Goal: Use online tool/utility: Utilize a website feature to perform a specific function

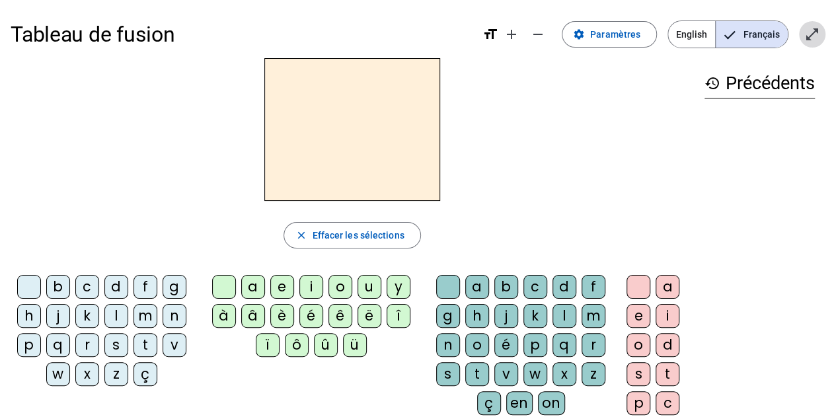
click at [810, 32] on mat-icon "open_in_full" at bounding box center [812, 34] width 16 height 16
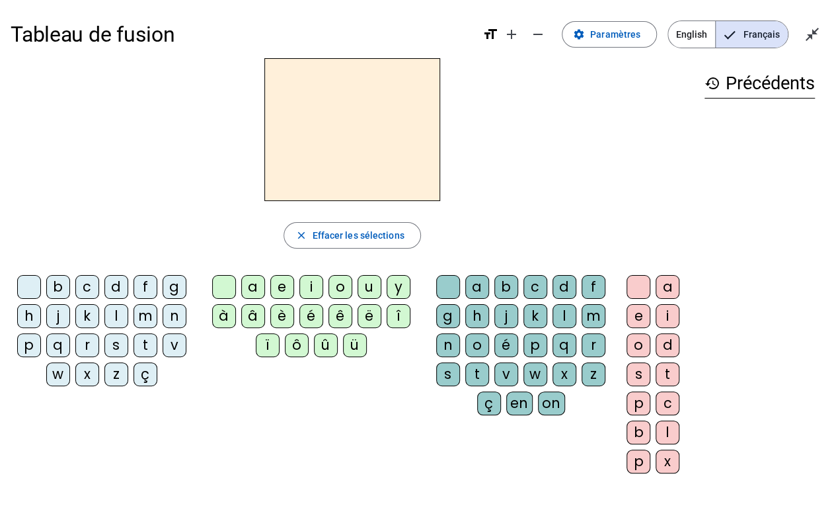
click at [116, 282] on div "d" at bounding box center [116, 287] width 24 height 24
click at [256, 286] on div "a" at bounding box center [253, 287] width 24 height 24
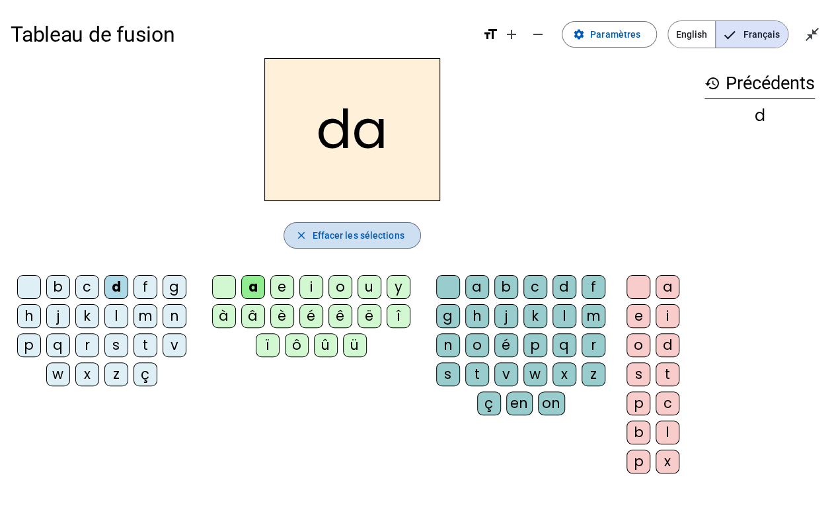
click at [336, 230] on span "Effacer les sélections" at bounding box center [358, 235] width 92 height 16
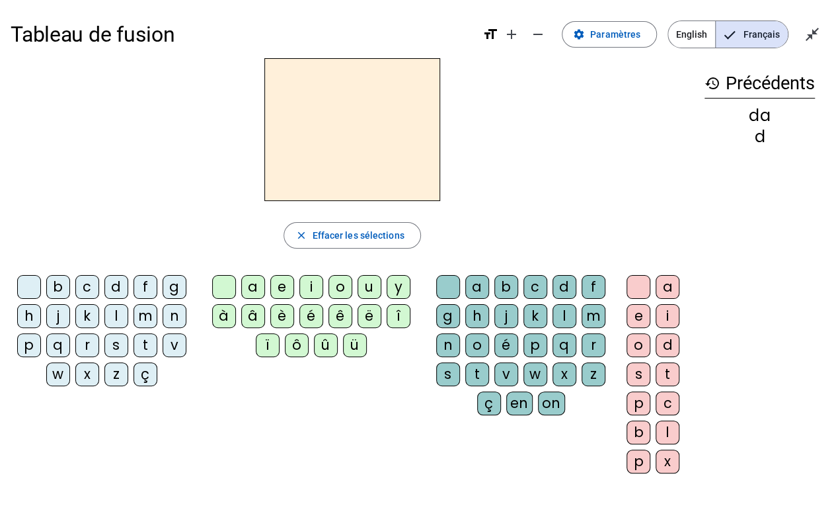
click at [147, 311] on div "m" at bounding box center [145, 316] width 24 height 24
click at [257, 282] on div "a" at bounding box center [253, 287] width 24 height 24
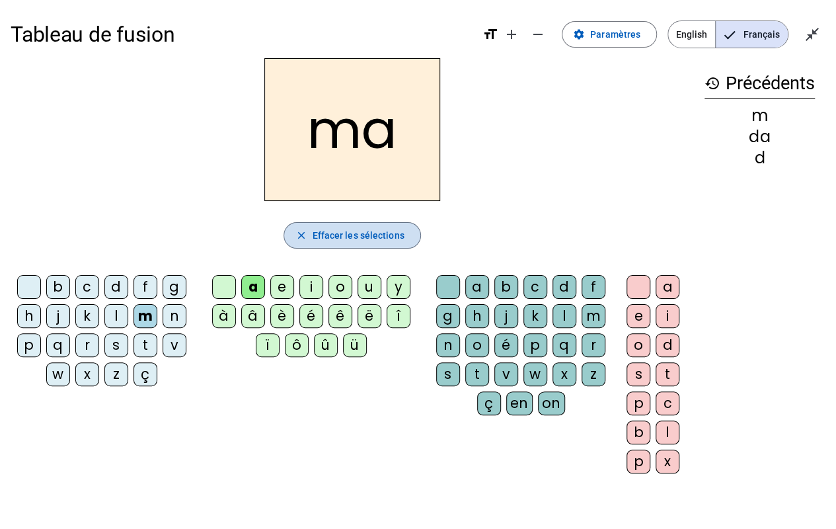
click at [351, 227] on span "Effacer les sélections" at bounding box center [358, 235] width 92 height 16
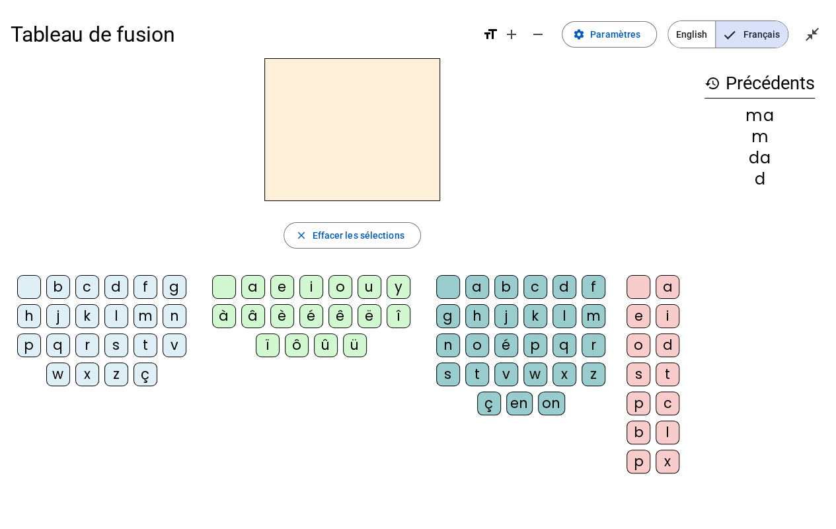
click at [145, 344] on div "t" at bounding box center [145, 345] width 24 height 24
click at [250, 286] on div "a" at bounding box center [253, 287] width 24 height 24
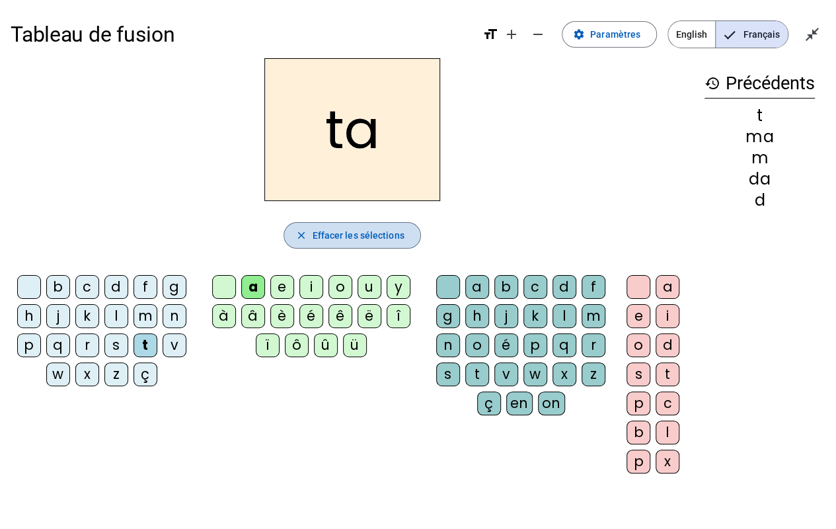
click at [323, 235] on span "Effacer les sélections" at bounding box center [358, 235] width 92 height 16
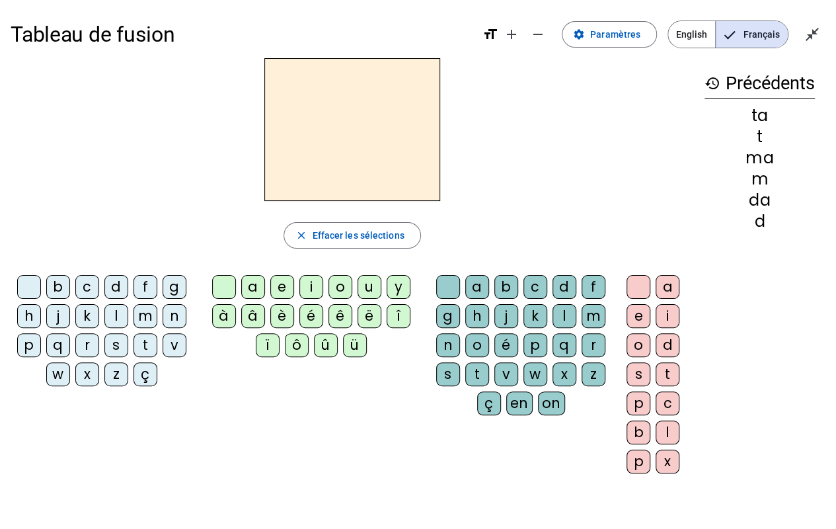
click at [113, 317] on div "l" at bounding box center [116, 316] width 24 height 24
click at [251, 284] on div "a" at bounding box center [253, 287] width 24 height 24
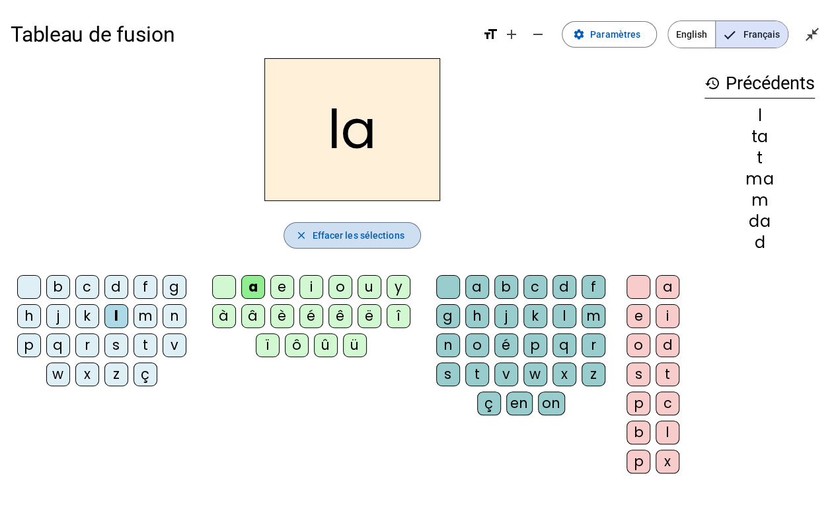
click at [362, 231] on span "Effacer les sélections" at bounding box center [358, 235] width 92 height 16
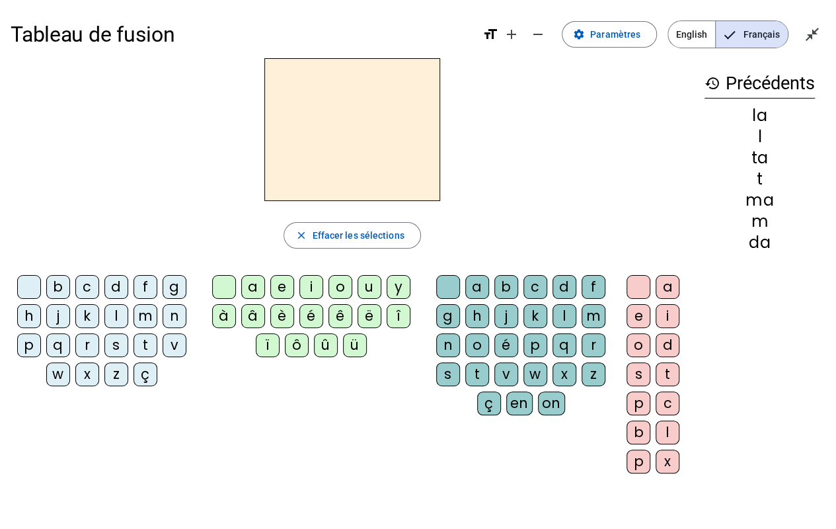
click at [143, 346] on div "t" at bounding box center [145, 345] width 24 height 24
click at [256, 287] on div "a" at bounding box center [253, 287] width 24 height 24
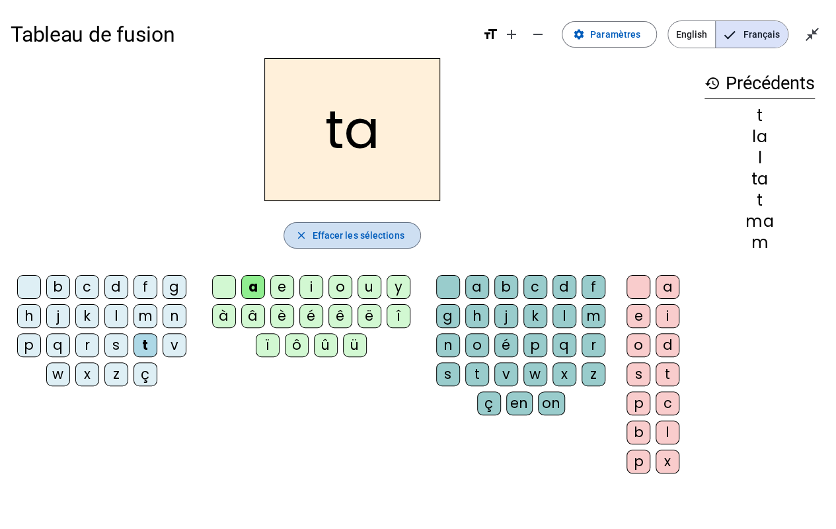
click at [345, 233] on span "Effacer les sélections" at bounding box center [358, 235] width 92 height 16
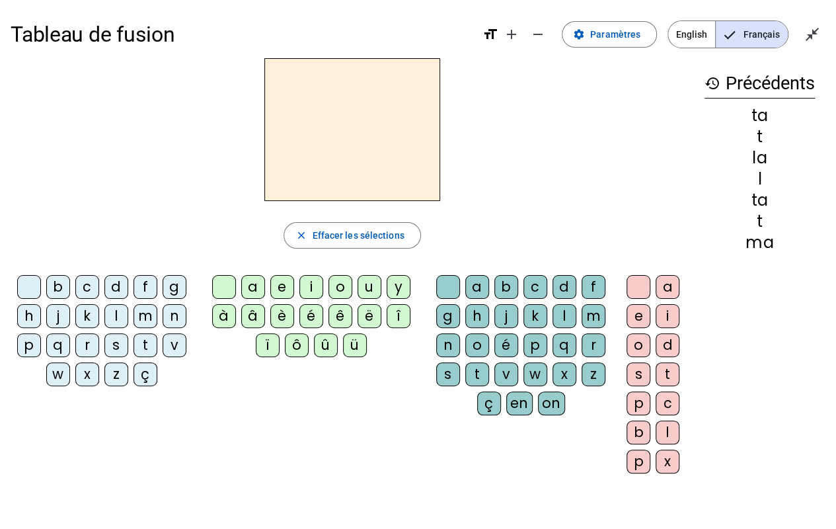
click at [118, 324] on div "l" at bounding box center [116, 316] width 24 height 24
click at [245, 289] on div "a" at bounding box center [253, 287] width 24 height 24
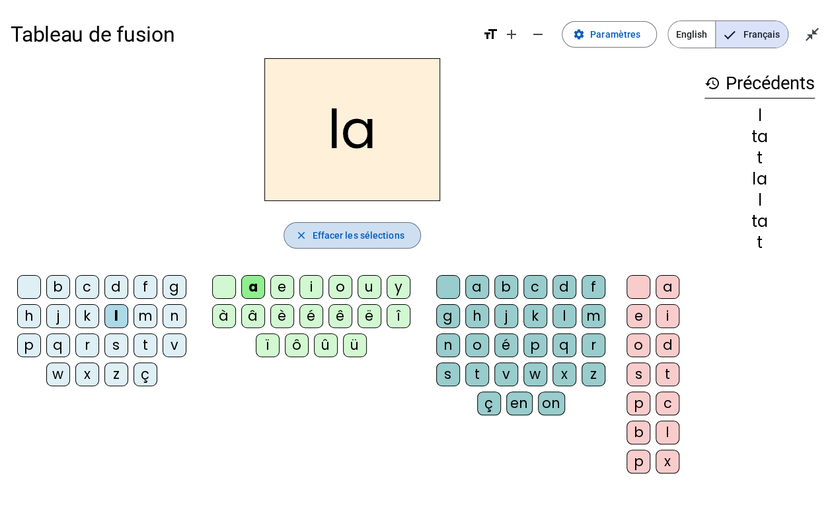
click at [340, 224] on span "button" at bounding box center [351, 235] width 135 height 32
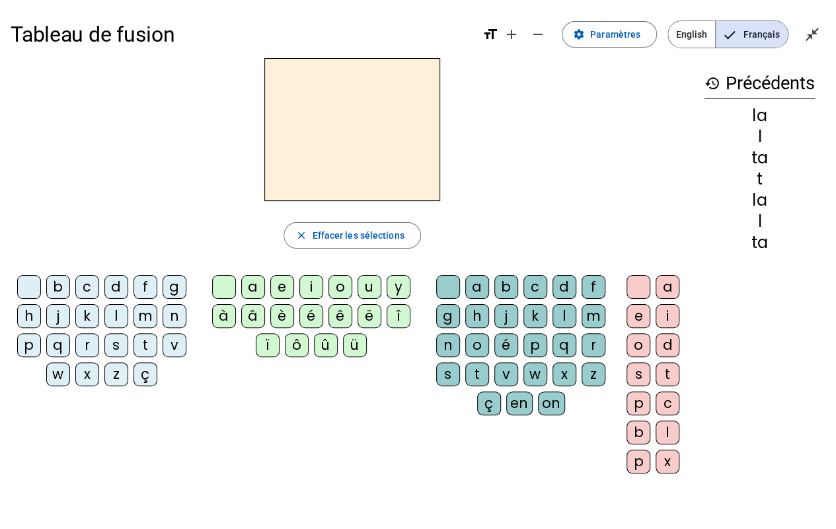
click at [112, 342] on div "s" at bounding box center [116, 345] width 24 height 24
click at [254, 286] on div "a" at bounding box center [253, 287] width 24 height 24
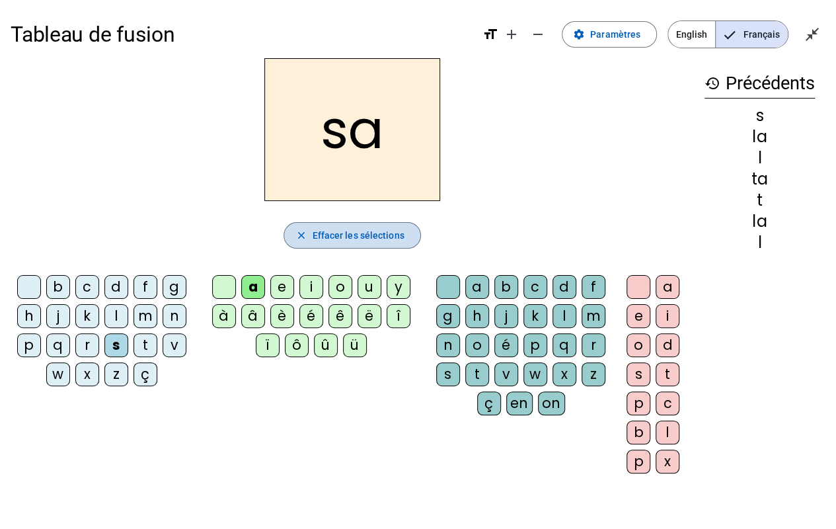
click at [363, 230] on span "Effacer les sélections" at bounding box center [358, 235] width 92 height 16
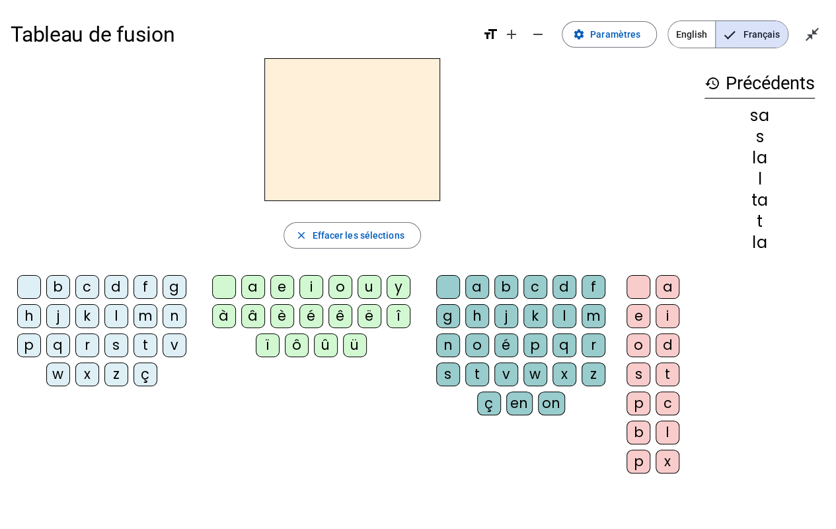
click at [126, 342] on div "s" at bounding box center [116, 345] width 24 height 24
click at [252, 286] on div "a" at bounding box center [253, 287] width 24 height 24
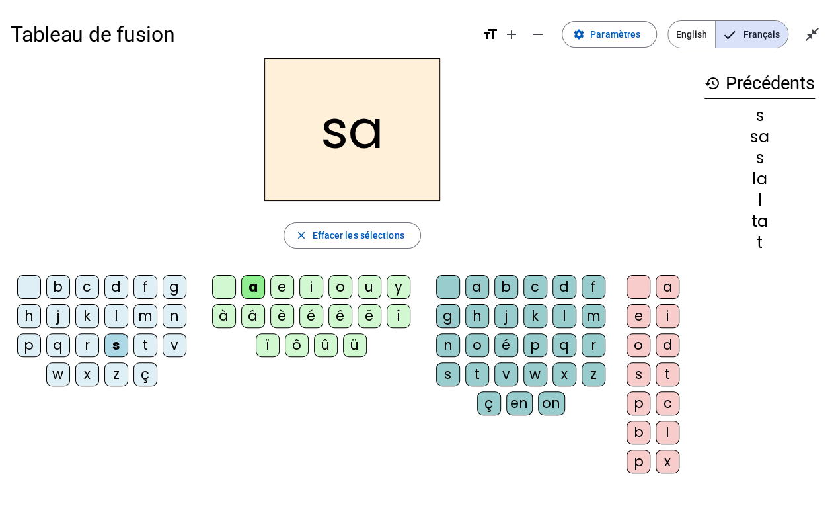
click at [553, 315] on div "l" at bounding box center [564, 316] width 24 height 24
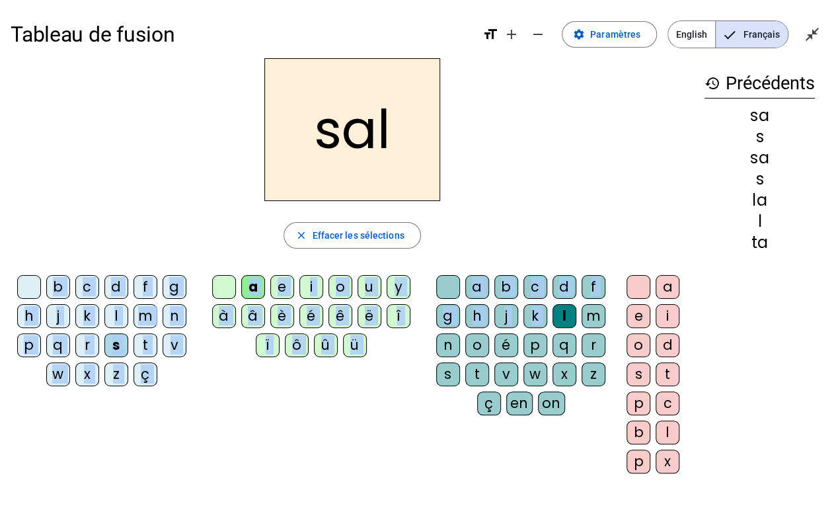
drag, startPoint x: 553, startPoint y: 315, endPoint x: 441, endPoint y: 226, distance: 142.5
click at [441, 226] on div "sal close Effacer les sélections b c d f g h j k l m n p q r s t v w x z ç a e …" at bounding box center [352, 271] width 683 height 426
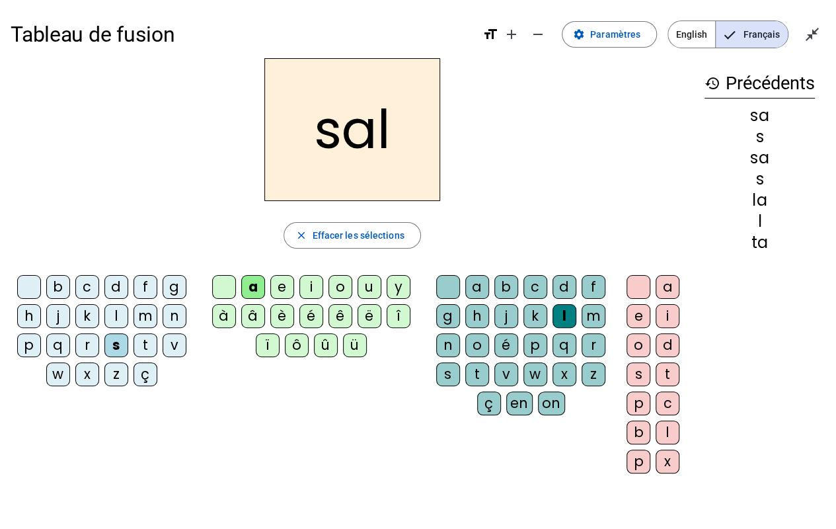
click at [578, 158] on div "sal" at bounding box center [352, 129] width 683 height 143
click at [391, 234] on span "Effacer les sélections" at bounding box center [358, 235] width 92 height 16
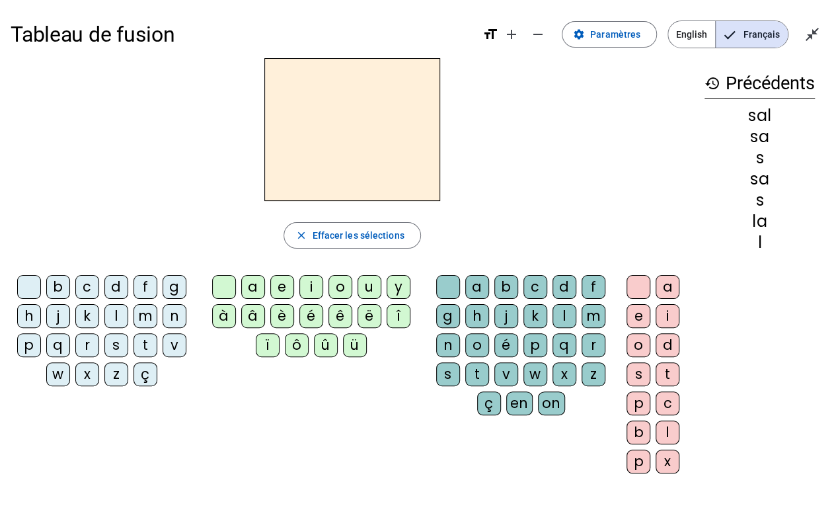
click at [50, 284] on div "b" at bounding box center [58, 287] width 24 height 24
click at [250, 293] on div "a" at bounding box center [253, 287] width 24 height 24
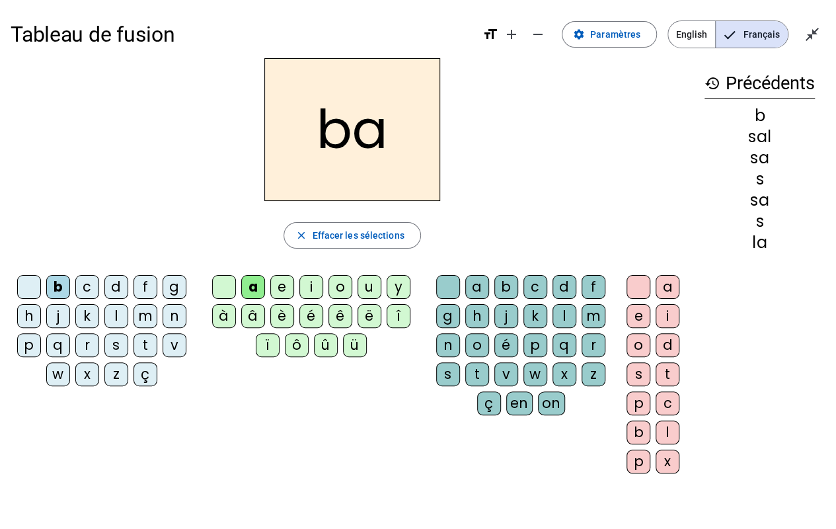
click at [555, 307] on div "l" at bounding box center [564, 316] width 24 height 24
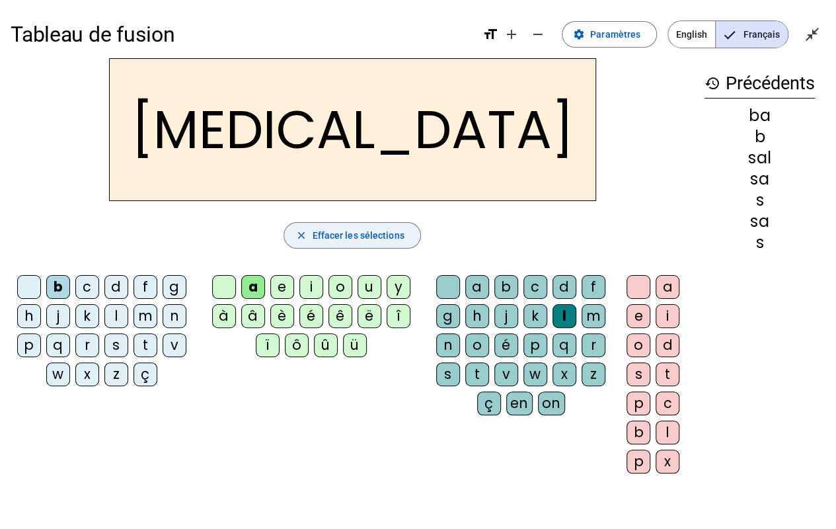
click at [379, 237] on span "Effacer les sélections" at bounding box center [358, 235] width 92 height 16
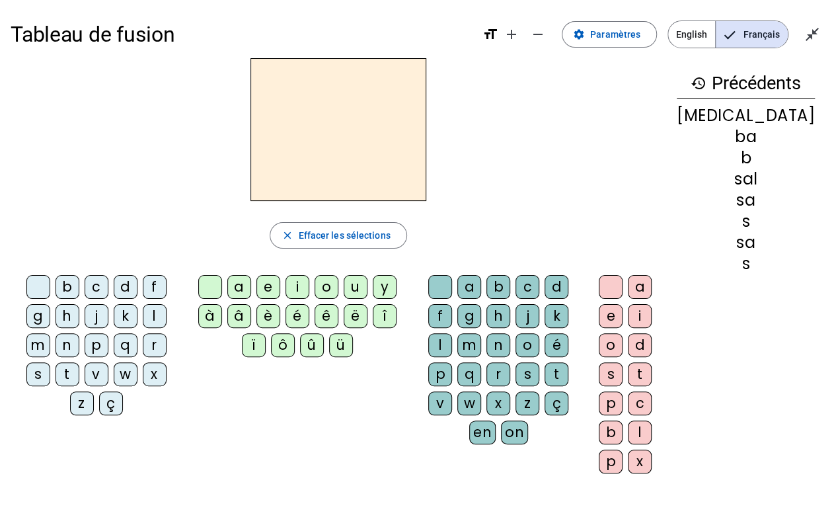
click at [50, 333] on div "m" at bounding box center [38, 345] width 24 height 24
click at [251, 284] on div "a" at bounding box center [239, 287] width 24 height 24
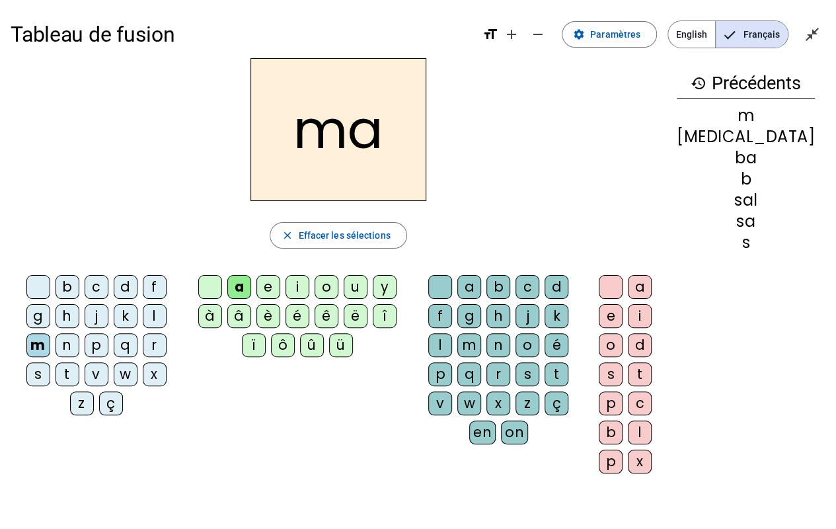
click at [452, 333] on div "l" at bounding box center [440, 345] width 24 height 24
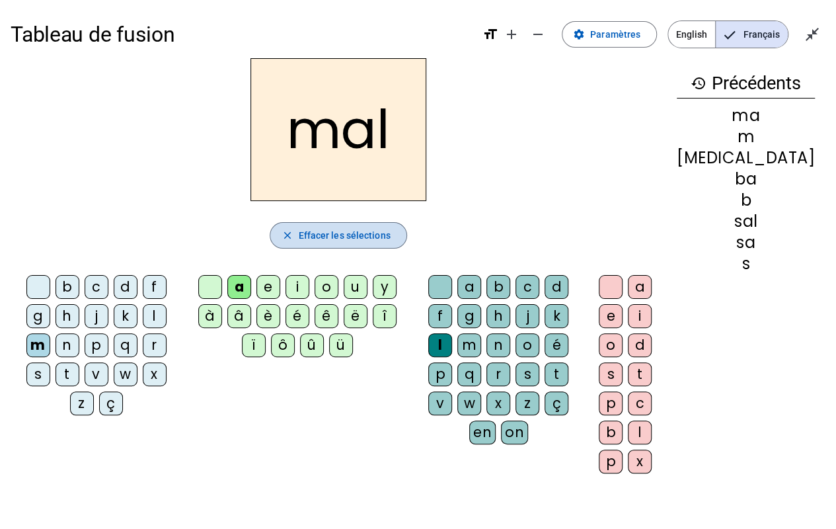
click at [389, 227] on span "Effacer les sélections" at bounding box center [344, 235] width 92 height 16
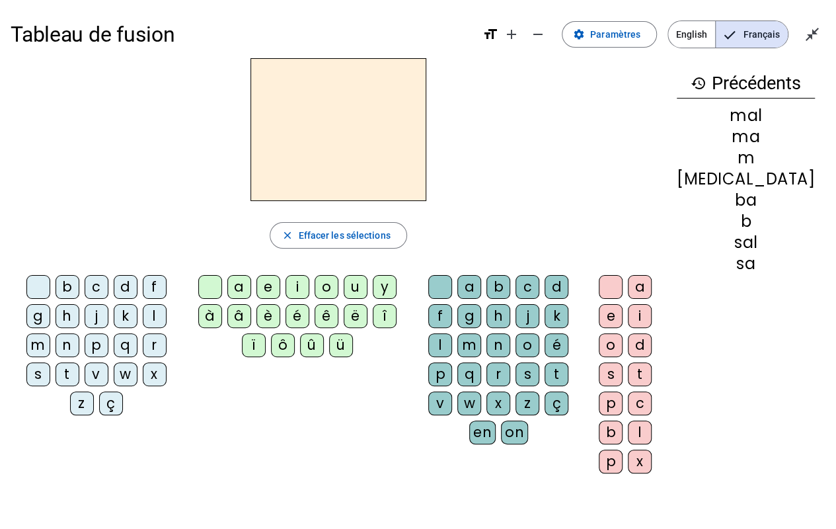
click at [50, 333] on div "m" at bounding box center [38, 345] width 24 height 24
click at [308, 286] on div "i" at bounding box center [298, 287] width 24 height 24
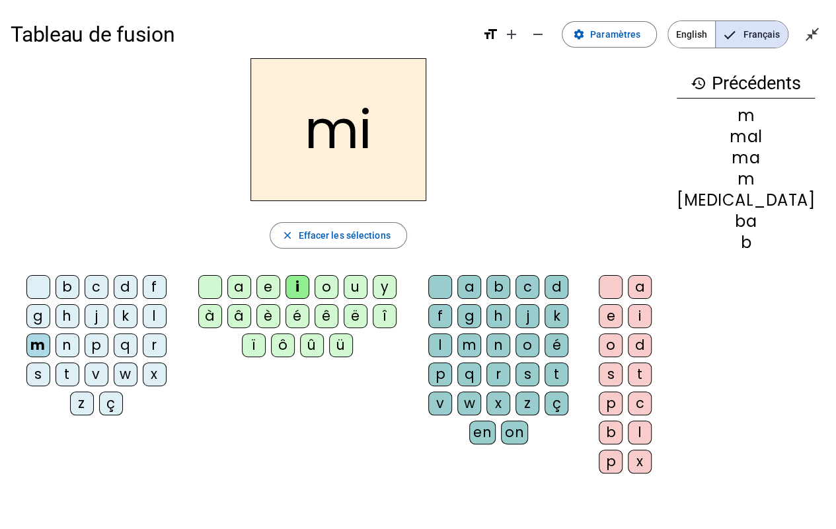
click at [452, 333] on div "l" at bounding box center [440, 345] width 24 height 24
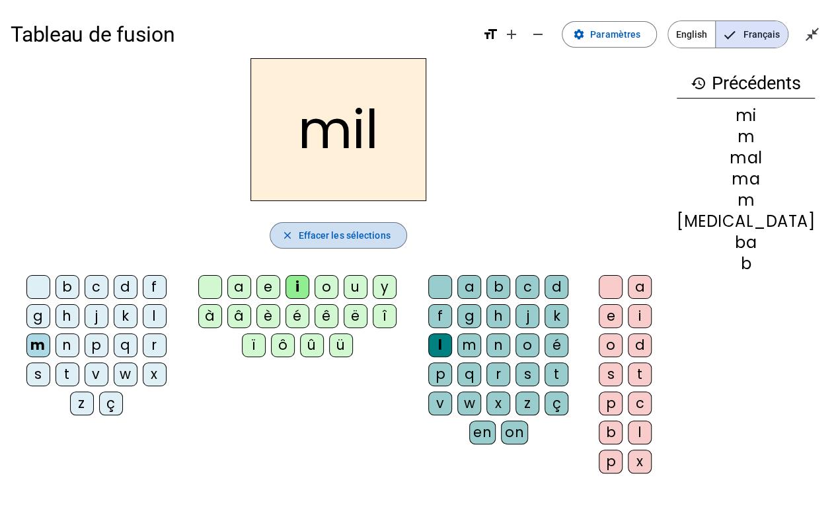
click at [348, 231] on span "Effacer les sélections" at bounding box center [344, 235] width 92 height 16
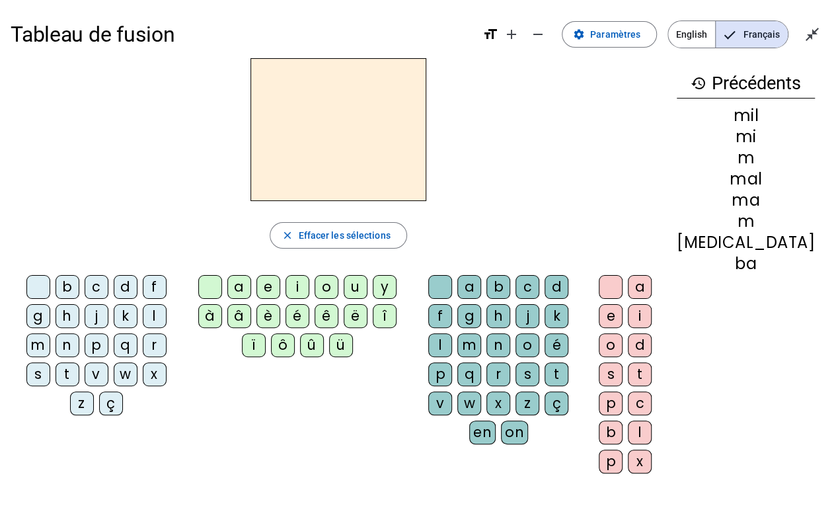
click at [50, 362] on div "s" at bounding box center [38, 374] width 24 height 24
click at [303, 288] on div "i" at bounding box center [298, 287] width 24 height 24
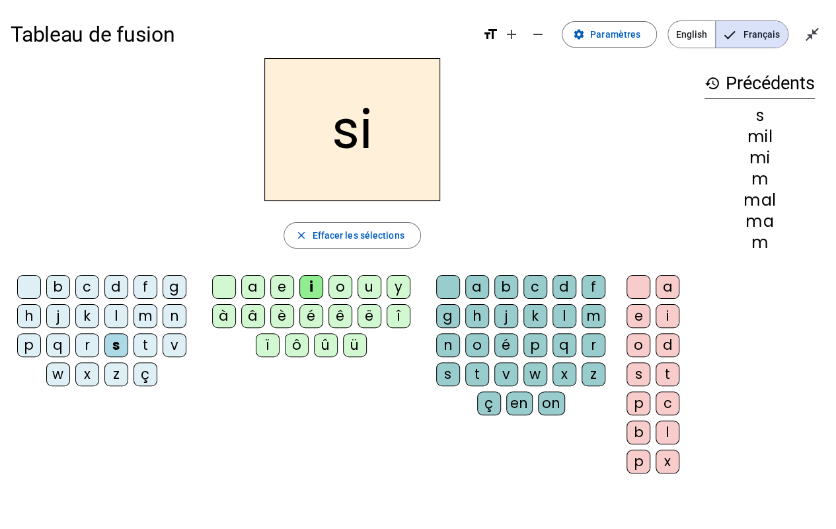
click at [558, 316] on div "l" at bounding box center [564, 316] width 24 height 24
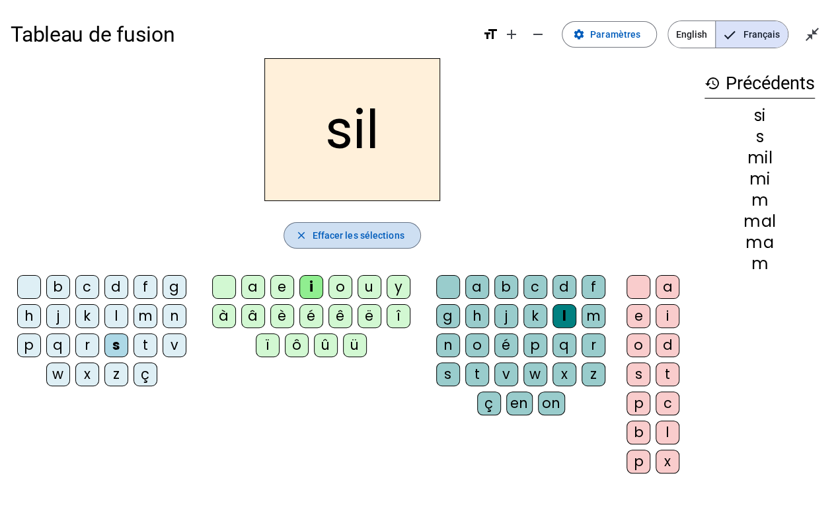
click at [329, 237] on span "Effacer les sélections" at bounding box center [358, 235] width 92 height 16
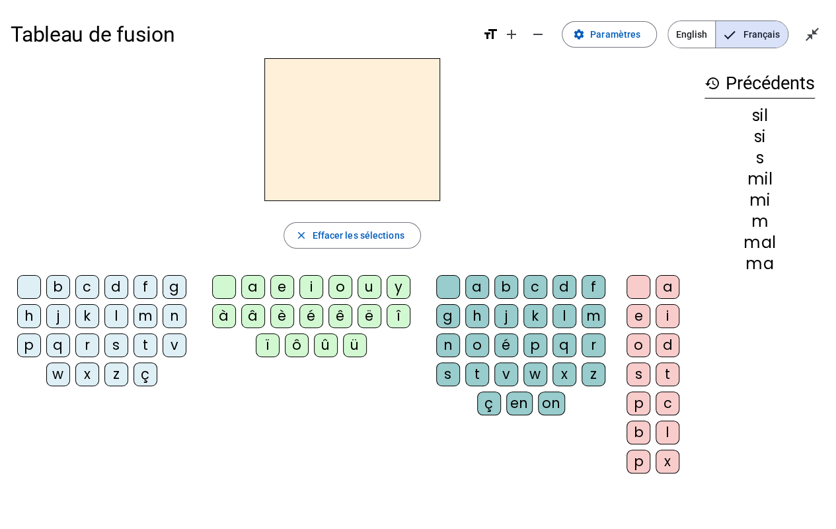
click at [118, 341] on div "s" at bounding box center [116, 345] width 24 height 24
click at [308, 278] on div "i" at bounding box center [311, 287] width 24 height 24
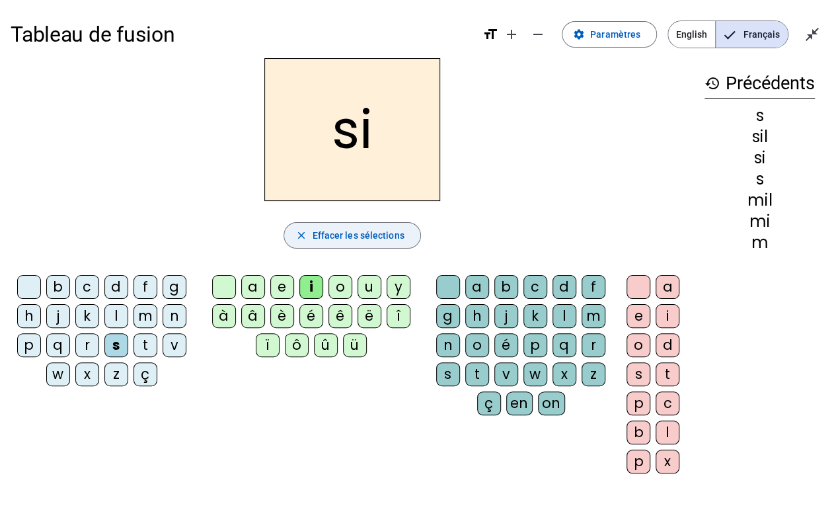
click at [333, 230] on span "Effacer les sélections" at bounding box center [358, 235] width 92 height 16
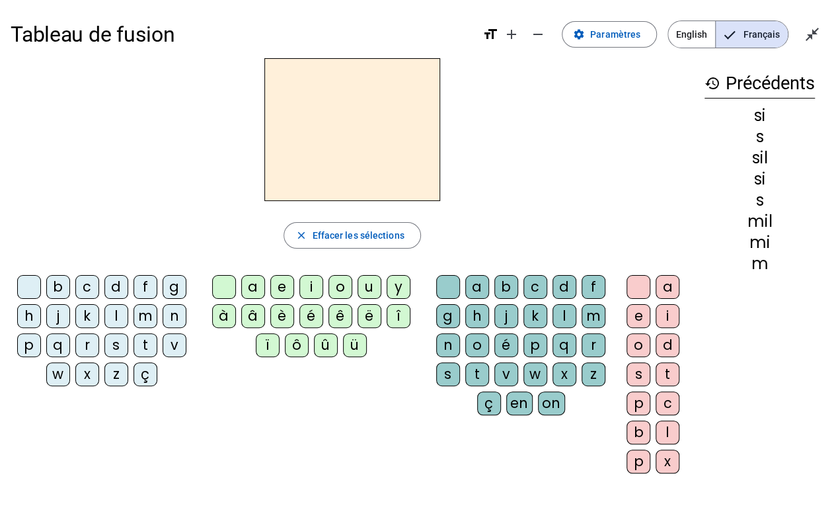
click at [120, 340] on div "s" at bounding box center [116, 345] width 24 height 24
click at [286, 287] on div "e" at bounding box center [282, 287] width 24 height 24
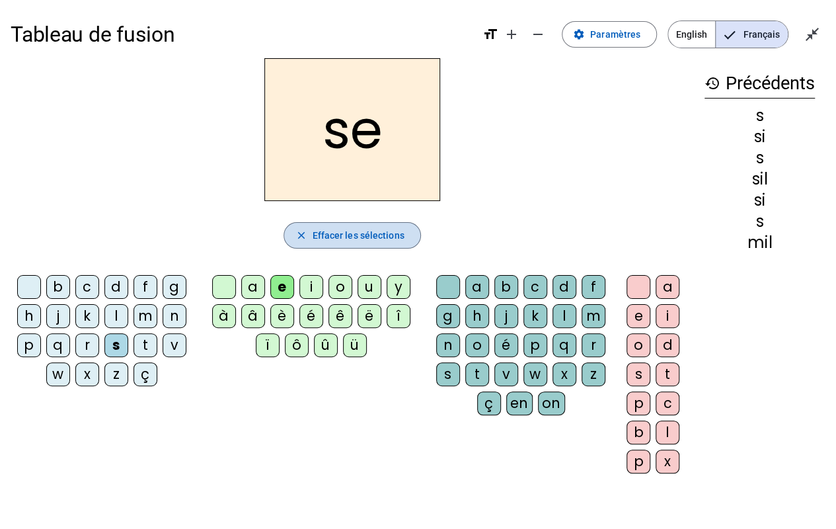
click at [344, 227] on span "Effacer les sélections" at bounding box center [358, 235] width 92 height 16
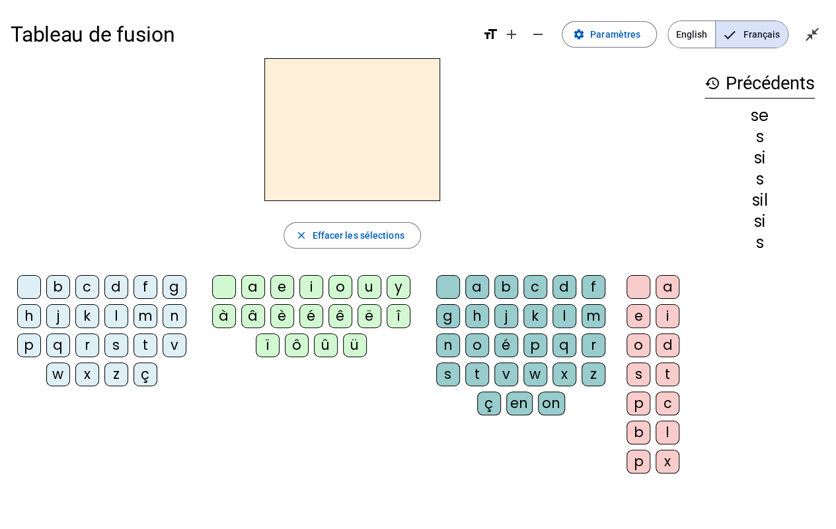
click at [124, 341] on div "s" at bounding box center [116, 345] width 24 height 24
click at [363, 282] on div "u" at bounding box center [370, 287] width 24 height 24
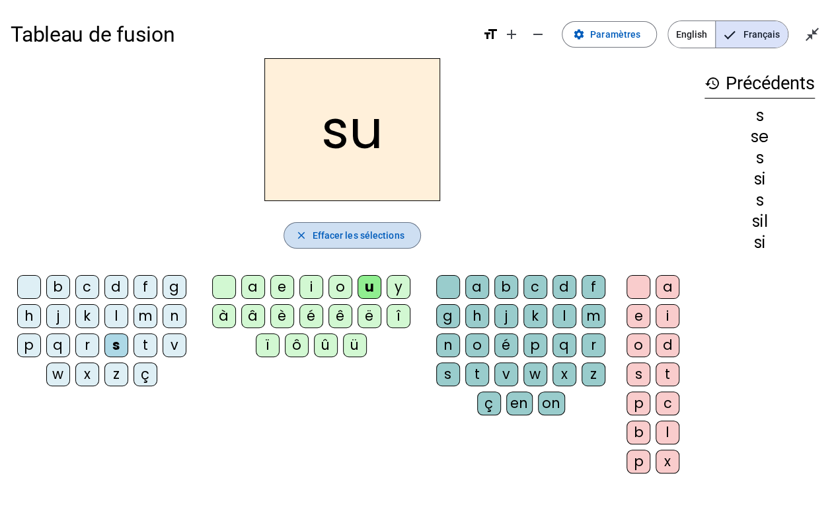
click at [325, 248] on span "button" at bounding box center [351, 235] width 135 height 32
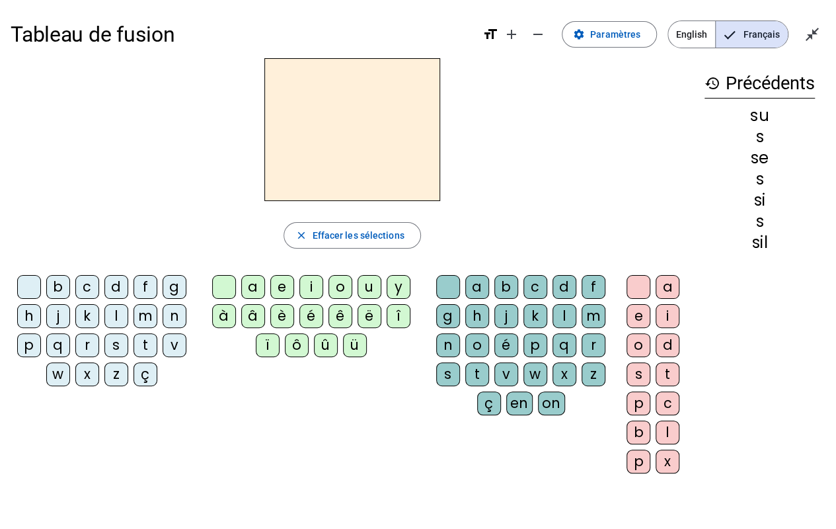
click at [118, 344] on div "s" at bounding box center [116, 345] width 24 height 24
click at [377, 280] on div "u" at bounding box center [370, 287] width 24 height 24
click at [588, 345] on div "r" at bounding box center [594, 345] width 24 height 24
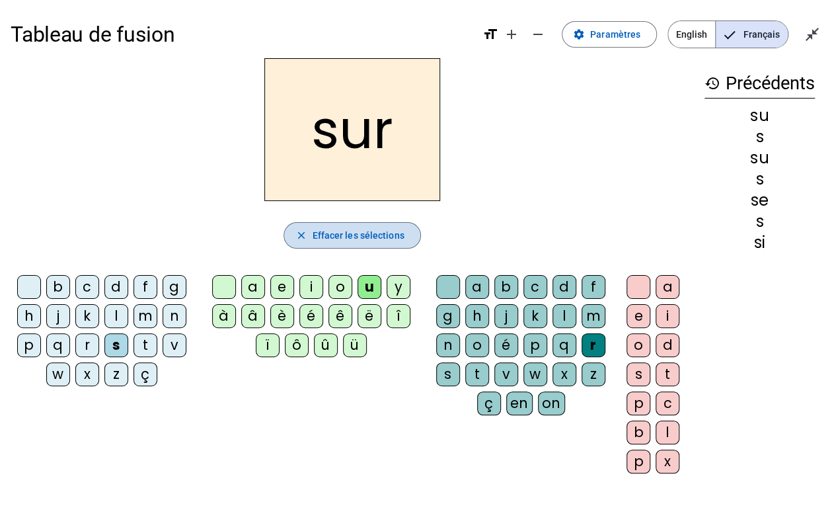
click at [345, 243] on span "button" at bounding box center [351, 235] width 135 height 32
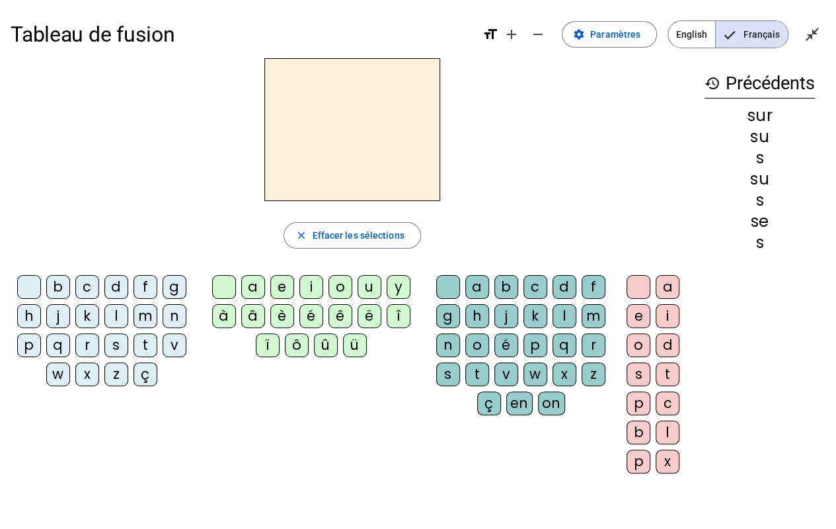
click at [141, 321] on div "m" at bounding box center [145, 316] width 24 height 24
click at [358, 293] on div "u" at bounding box center [370, 287] width 24 height 24
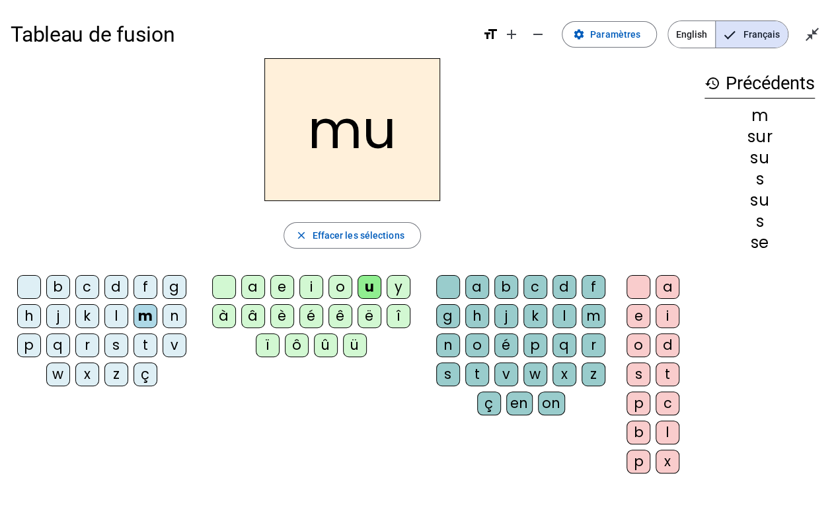
click at [582, 338] on div "r" at bounding box center [594, 345] width 24 height 24
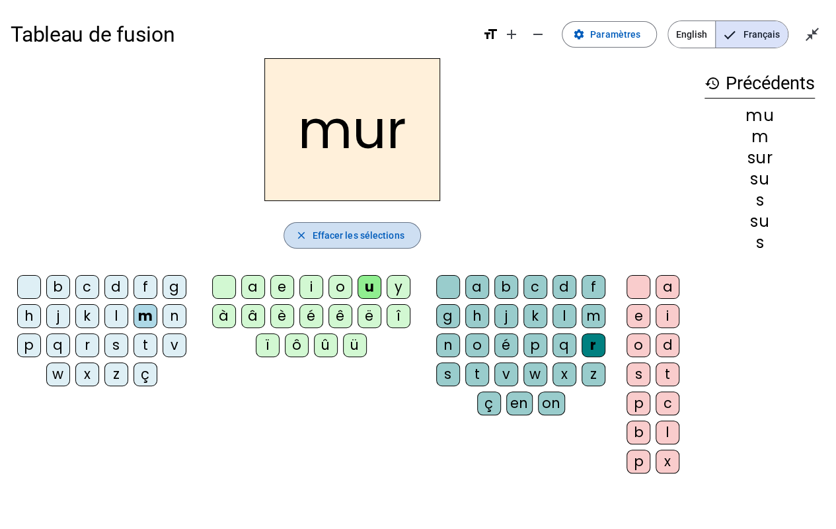
click at [366, 234] on span "Effacer les sélections" at bounding box center [358, 235] width 92 height 16
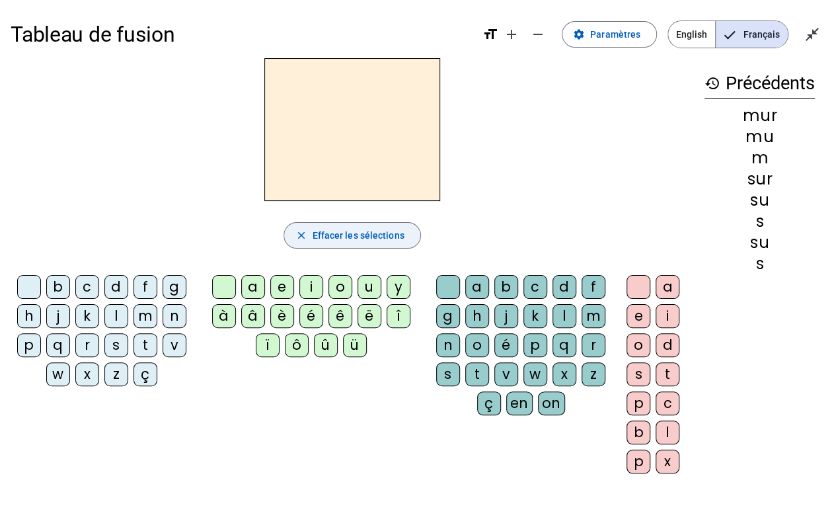
click at [366, 234] on span "Effacer les sélections" at bounding box center [358, 235] width 92 height 16
click at [121, 288] on div "d" at bounding box center [116, 287] width 24 height 24
click at [358, 295] on div "u" at bounding box center [370, 287] width 24 height 24
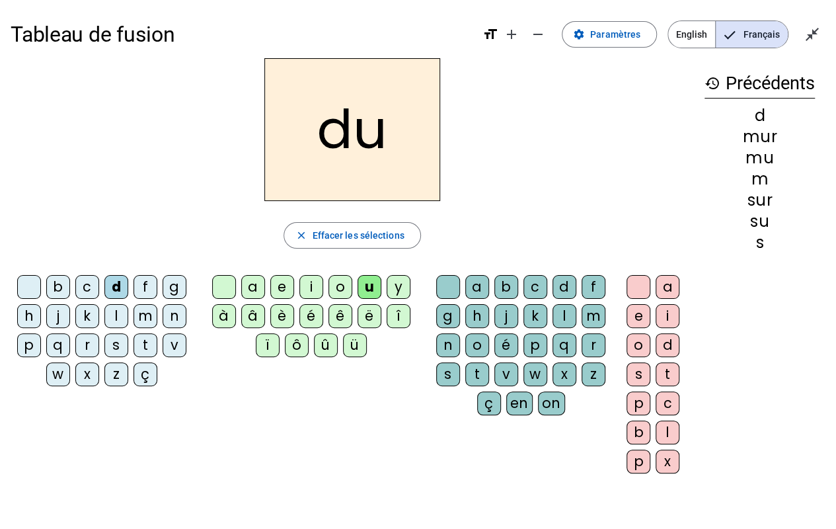
click at [582, 344] on div "r" at bounding box center [594, 345] width 24 height 24
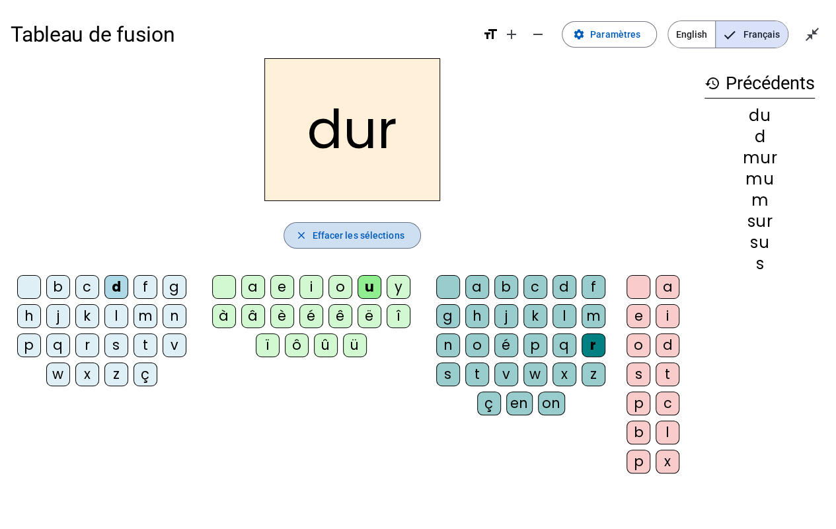
click at [388, 232] on span "Effacer les sélections" at bounding box center [358, 235] width 92 height 16
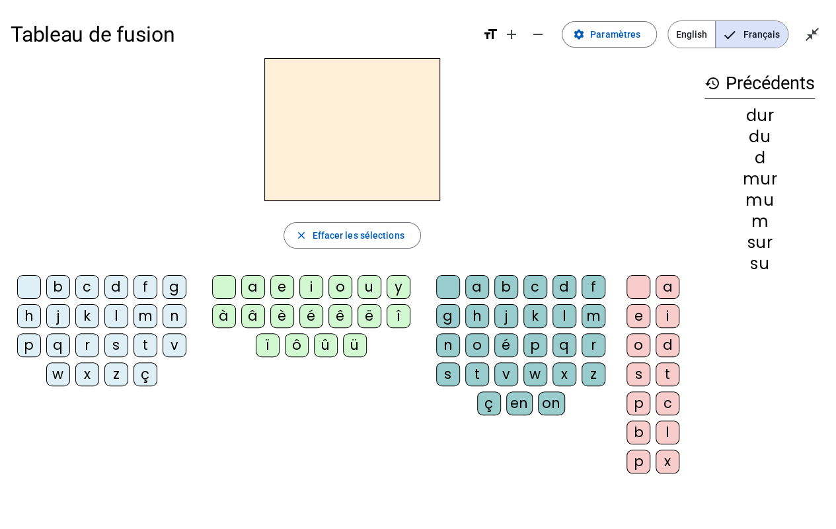
click at [108, 291] on div "d" at bounding box center [116, 287] width 24 height 24
click at [363, 292] on div "u" at bounding box center [370, 287] width 24 height 24
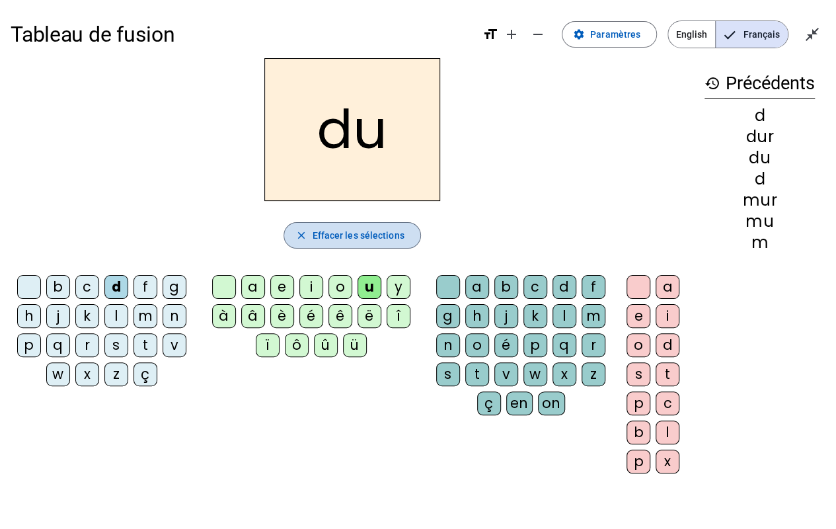
click at [350, 238] on span "Effacer les sélections" at bounding box center [358, 235] width 92 height 16
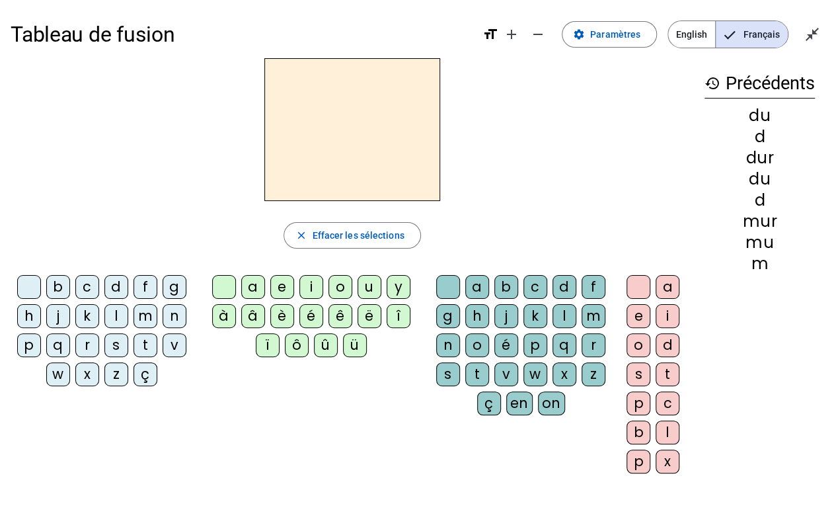
click at [54, 280] on div "b" at bounding box center [58, 287] width 24 height 24
click at [360, 280] on div "u" at bounding box center [370, 287] width 24 height 24
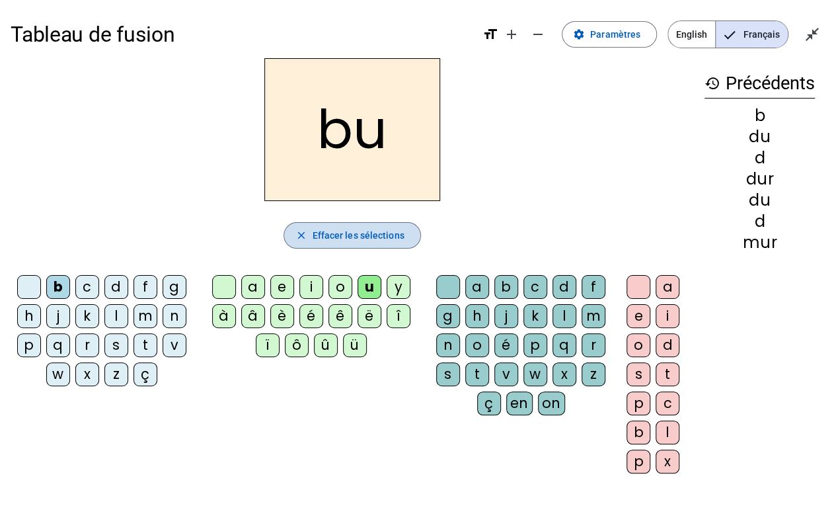
click at [340, 233] on span "Effacer les sélections" at bounding box center [358, 235] width 92 height 16
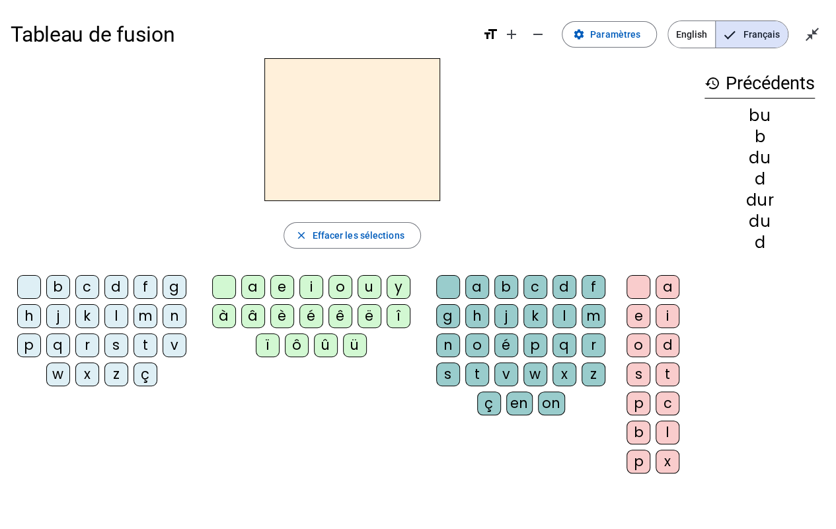
click at [176, 347] on div "v" at bounding box center [175, 345] width 24 height 24
drag, startPoint x: 176, startPoint y: 347, endPoint x: 367, endPoint y: 293, distance: 199.2
click at [367, 293] on div "b c d f g h j k l m n p q r s t v w x z ç a e i o u y à â è é ê ë î ï ô û ü a b…" at bounding box center [352, 377] width 683 height 214
click at [367, 293] on div "u" at bounding box center [370, 287] width 24 height 24
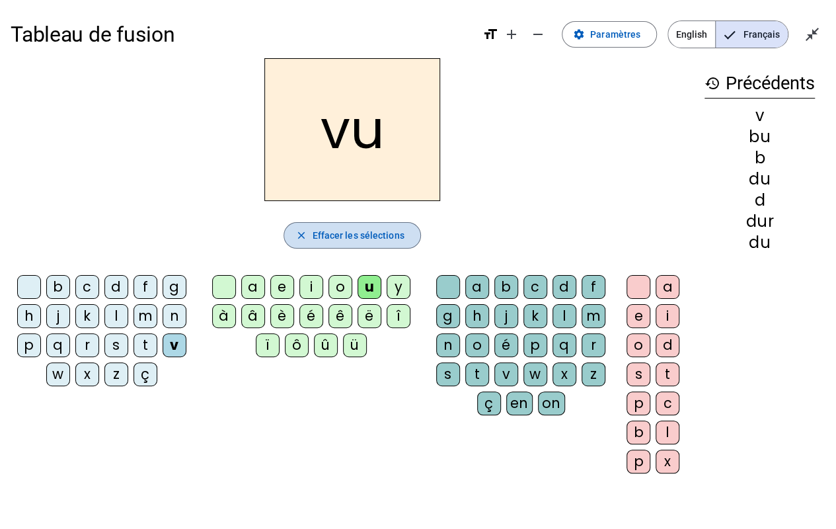
click at [348, 241] on span "Effacer les sélections" at bounding box center [358, 235] width 92 height 16
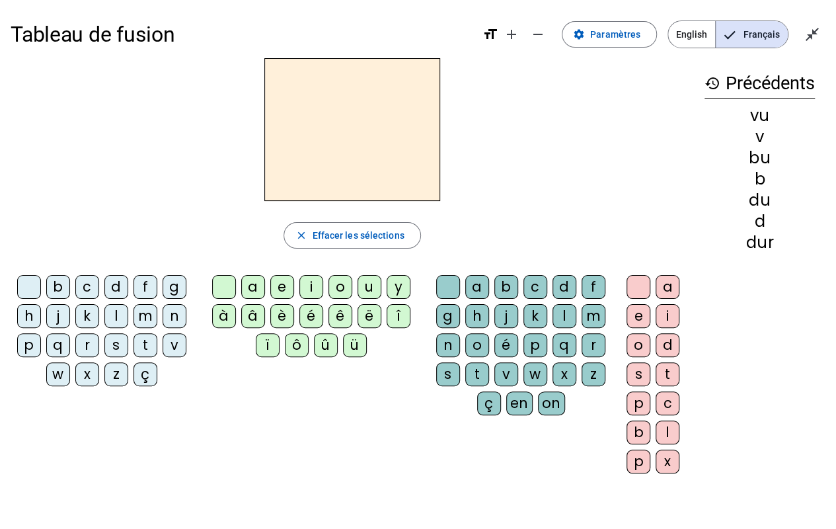
click at [151, 340] on div "t" at bounding box center [145, 345] width 24 height 24
click at [364, 286] on div "u" at bounding box center [370, 287] width 24 height 24
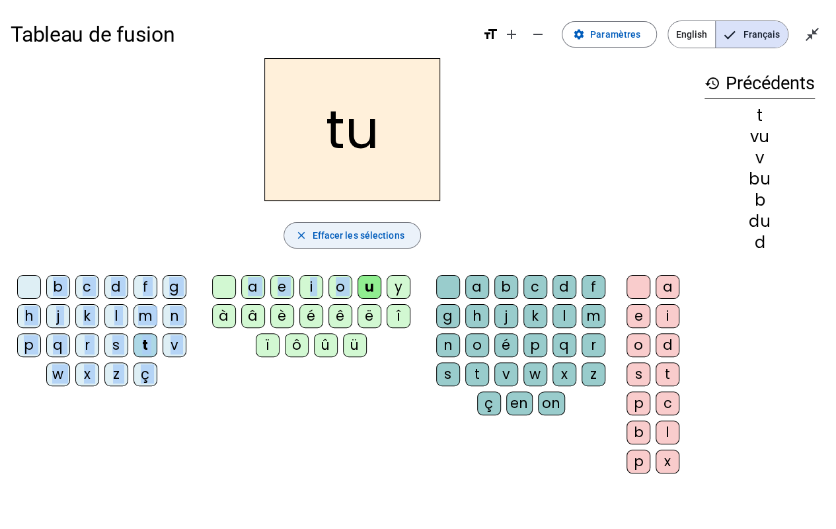
drag, startPoint x: 364, startPoint y: 286, endPoint x: 344, endPoint y: 234, distance: 55.5
click at [344, 234] on div "tu close Effacer les sélections b c d f g h j k l m n p q r s t v w x z ç a e i…" at bounding box center [352, 271] width 683 height 426
click at [149, 342] on div "t" at bounding box center [145, 345] width 24 height 24
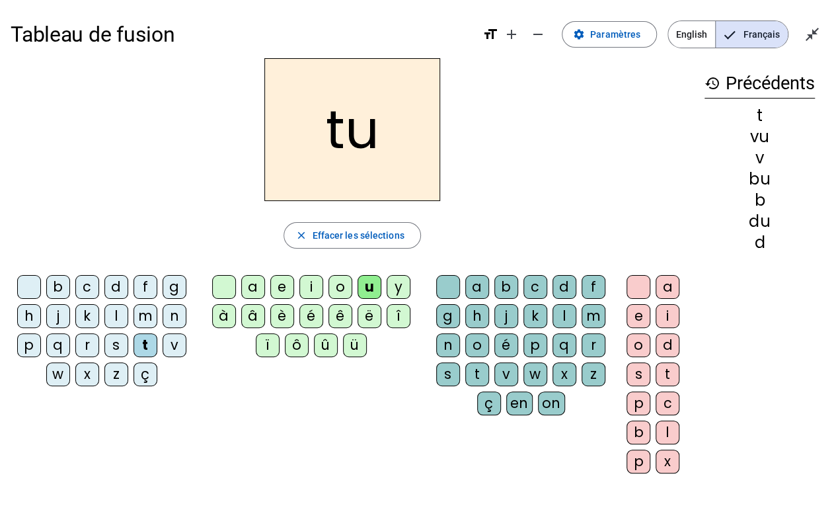
click at [149, 342] on div "t" at bounding box center [145, 345] width 24 height 24
click at [329, 238] on span "Effacer les sélections" at bounding box center [358, 235] width 92 height 16
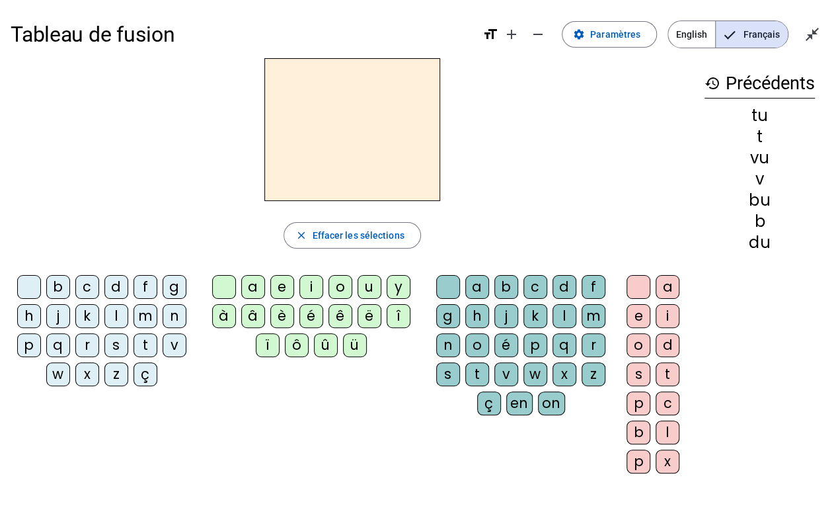
click at [151, 336] on div "t" at bounding box center [145, 345] width 24 height 24
click at [283, 284] on div "e" at bounding box center [282, 287] width 24 height 24
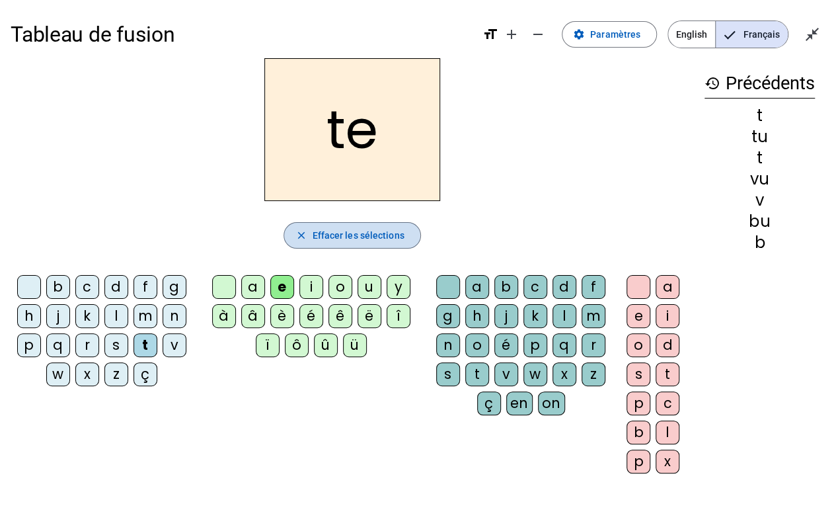
click at [335, 235] on span "Effacer les sélections" at bounding box center [358, 235] width 92 height 16
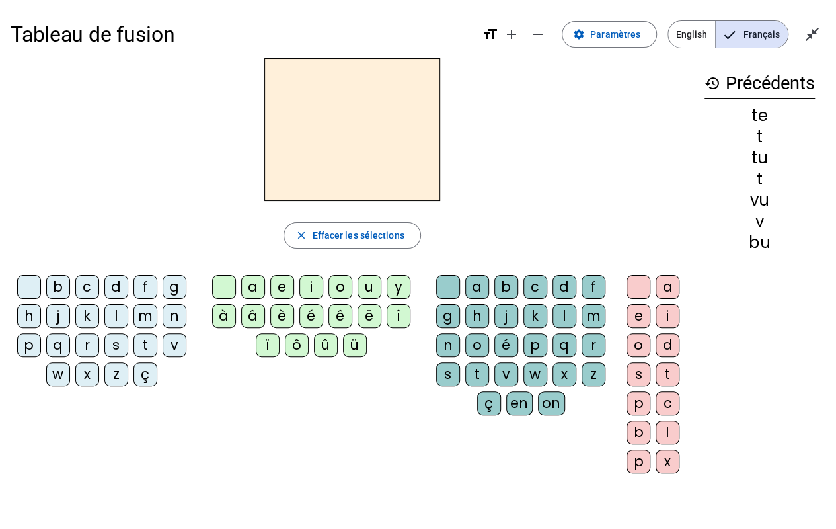
click at [124, 315] on div "l" at bounding box center [116, 316] width 24 height 24
click at [279, 296] on div "e" at bounding box center [282, 287] width 24 height 24
